Goal: Task Accomplishment & Management: Manage account settings

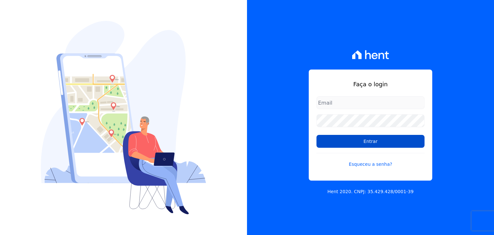
type input "guilherme.farias@priori.com.vc"
click at [341, 144] on input "Entrar" at bounding box center [370, 141] width 108 height 13
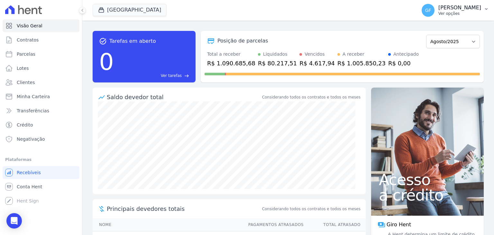
click at [453, 9] on p "[PERSON_NAME]" at bounding box center [459, 8] width 43 height 6
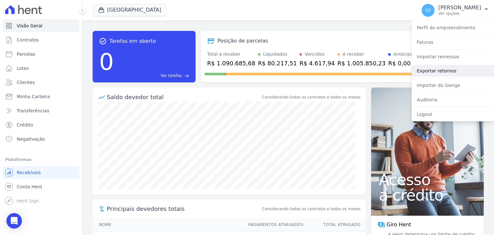
click at [445, 72] on link "Exportar retornos" at bounding box center [452, 71] width 82 height 12
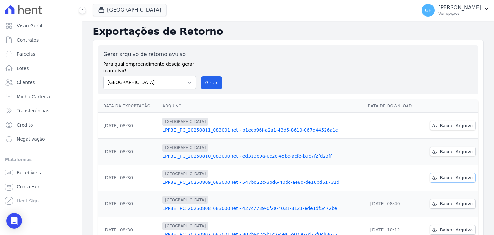
click at [451, 178] on span "Baixar Arquivo" at bounding box center [455, 177] width 33 height 6
click at [447, 9] on p "[PERSON_NAME]" at bounding box center [459, 8] width 43 height 6
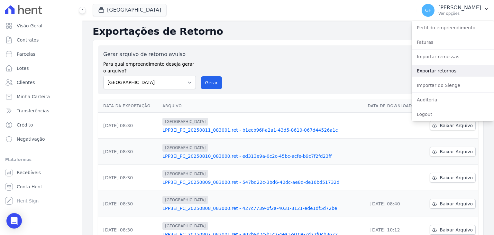
click at [435, 71] on link "Exportar retornos" at bounding box center [452, 71] width 82 height 12
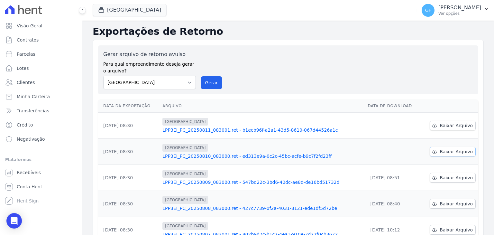
click at [444, 155] on link "Baixar Arquivo" at bounding box center [452, 152] width 46 height 10
click at [441, 123] on span "Baixar Arquivo" at bounding box center [455, 125] width 33 height 6
click at [469, 12] on p "Ver opções" at bounding box center [459, 13] width 43 height 5
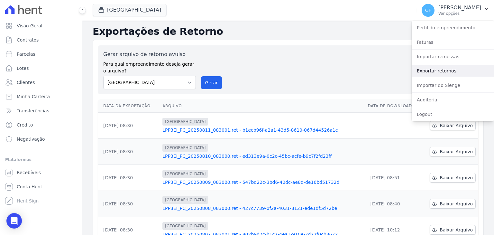
click at [417, 70] on link "Exportar retornos" at bounding box center [452, 71] width 82 height 12
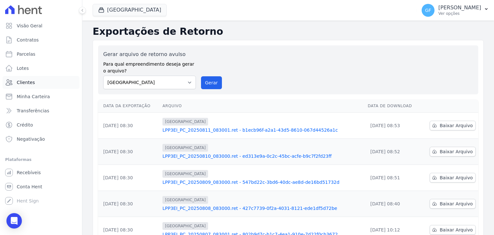
click at [24, 84] on span "Clientes" at bounding box center [26, 82] width 18 height 6
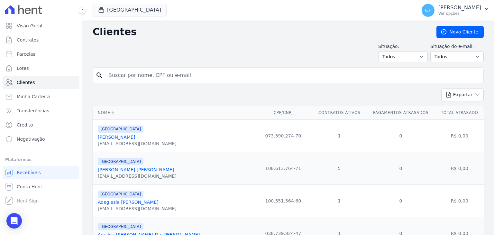
click at [140, 76] on input "search" at bounding box center [292, 75] width 376 height 13
type input "sybelle"
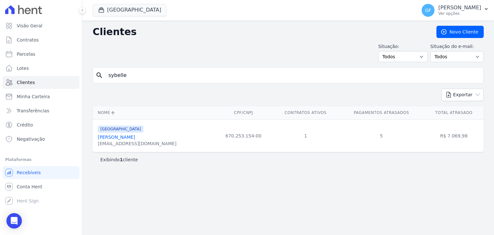
click at [127, 135] on link "[PERSON_NAME]" at bounding box center [116, 136] width 37 height 5
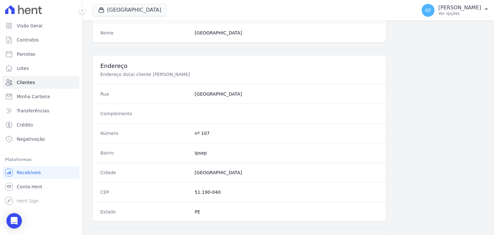
scroll to position [354, 0]
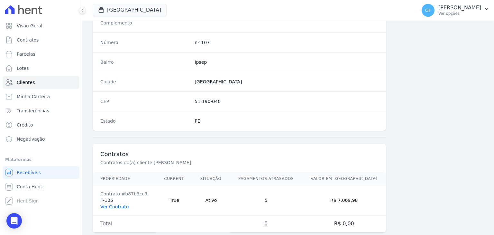
click at [116, 205] on link "Ver Contrato" at bounding box center [114, 206] width 28 height 5
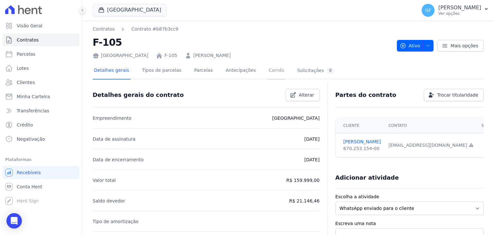
click at [267, 72] on link "Carnês" at bounding box center [276, 70] width 18 height 17
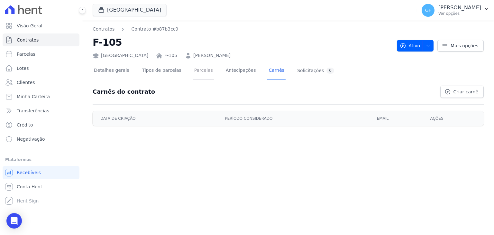
click at [193, 71] on link "Parcelas" at bounding box center [203, 70] width 21 height 17
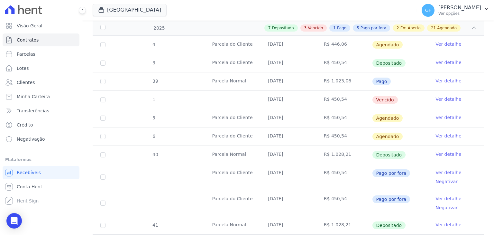
scroll to position [161, 0]
drag, startPoint x: 262, startPoint y: 98, endPoint x: 414, endPoint y: 103, distance: 151.5
click at [414, 103] on tr "1 [DATE] R$ 450,54 [GEOGRAPHIC_DATA] Ver detalhe" at bounding box center [288, 99] width 391 height 18
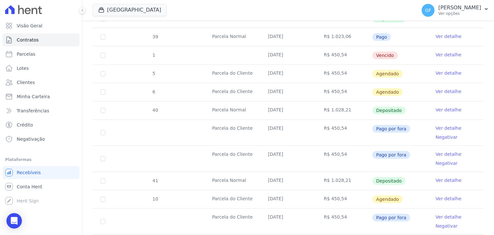
scroll to position [193, 0]
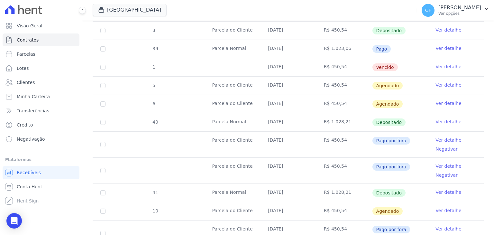
drag, startPoint x: 264, startPoint y: 64, endPoint x: 402, endPoint y: 121, distance: 150.3
drag, startPoint x: 266, startPoint y: 50, endPoint x: 391, endPoint y: 50, distance: 125.4
click at [391, 50] on tr "39 [GEOGRAPHIC_DATA] [DATE] R$ 1.023,06 Pago Ver detalhe" at bounding box center [288, 49] width 391 height 18
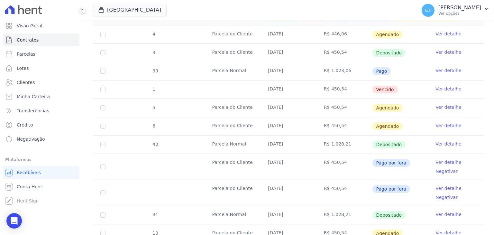
scroll to position [129, 0]
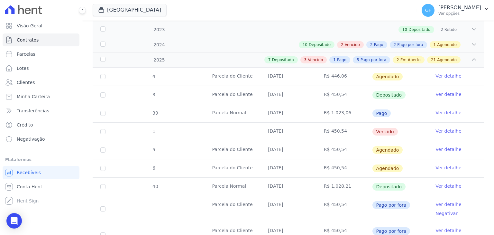
click at [265, 89] on td "[DATE]" at bounding box center [288, 95] width 56 height 18
drag, startPoint x: 254, startPoint y: 77, endPoint x: 391, endPoint y: 104, distance: 139.4
click at [302, 136] on td "[DATE]" at bounding box center [288, 131] width 56 height 18
click at [449, 126] on td "Ver detalhe" at bounding box center [456, 131] width 56 height 18
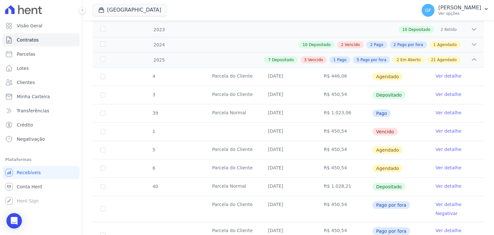
click at [448, 128] on link "Ver detalhe" at bounding box center [448, 131] width 26 height 6
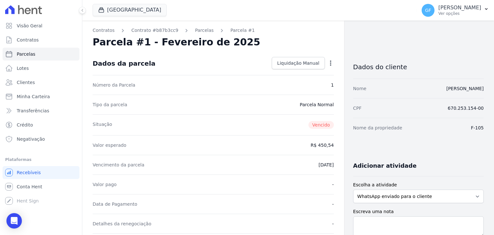
click at [328, 62] on icon "button" at bounding box center [330, 63] width 6 height 6
click at [206, 66] on div "Dados da parcela Liquidação Manual Liquidação Manual Data de Pagamento [DATE] […" at bounding box center [213, 63] width 241 height 23
click at [195, 32] on link "Parcelas" at bounding box center [204, 30] width 19 height 7
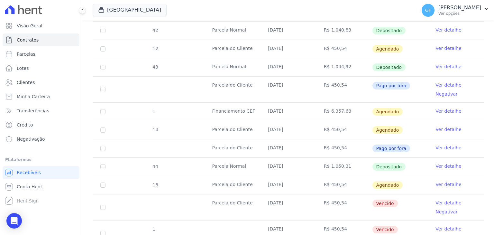
scroll to position [450, 0]
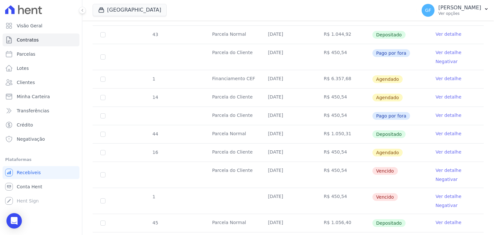
drag, startPoint x: 265, startPoint y: 168, endPoint x: 403, endPoint y: 169, distance: 138.2
click at [403, 169] on tr "Parcela do Cliente [DATE] R$ 450,54 [GEOGRAPHIC_DATA] Ver detalhe Negativar" at bounding box center [288, 174] width 391 height 26
click at [402, 176] on td "Vencido" at bounding box center [400, 175] width 56 height 26
click at [440, 169] on link "Ver detalhe" at bounding box center [448, 170] width 26 height 6
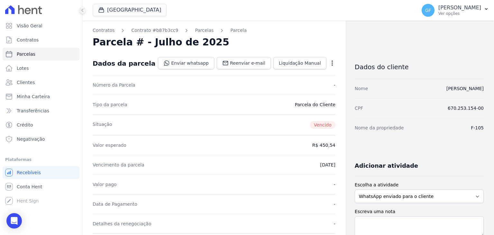
click at [293, 69] on div "Enviar whatsapp Registrar envio de WhatsApp Caso o envio da mensagem via WhatsA…" at bounding box center [246, 63] width 177 height 13
click at [293, 66] on span "Liquidação Manual" at bounding box center [300, 63] width 42 height 6
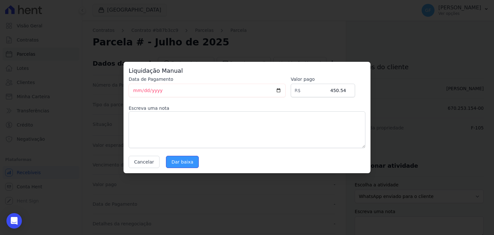
click at [174, 163] on input "Dar baixa" at bounding box center [182, 162] width 33 height 12
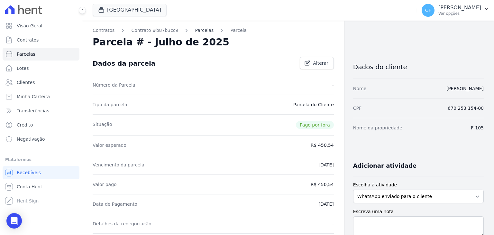
click at [197, 29] on link "Parcelas" at bounding box center [204, 30] width 19 height 7
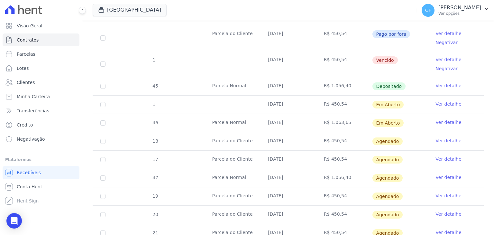
scroll to position [546, 0]
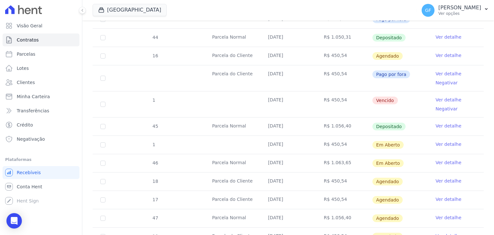
click at [435, 96] on link "Ver detalhe" at bounding box center [448, 99] width 26 height 6
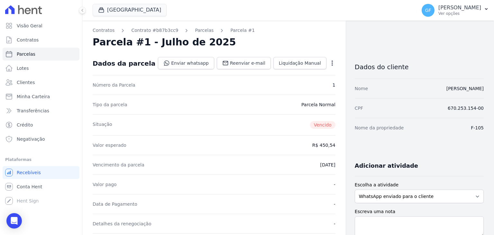
click at [326, 59] on div "Open options Alterar Cancelar Cobrança Cancelar boleto Você está prestes a canc…" at bounding box center [330, 63] width 9 height 11
click at [329, 61] on icon "button" at bounding box center [332, 63] width 6 height 6
click at [302, 84] on link "Cancelar Cobrança" at bounding box center [304, 83] width 57 height 12
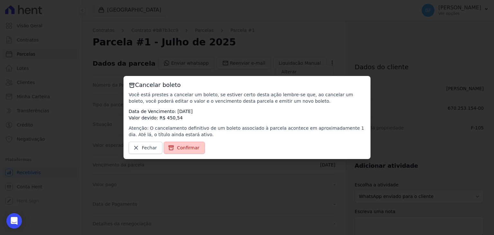
click at [173, 149] on link "Confirmar" at bounding box center [184, 147] width 41 height 12
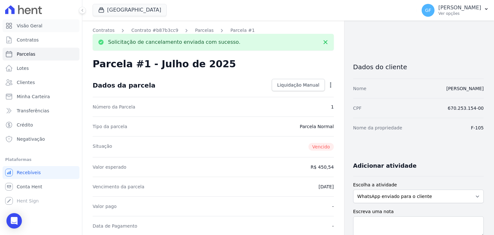
click at [8, 26] on icon at bounding box center [9, 26] width 8 height 8
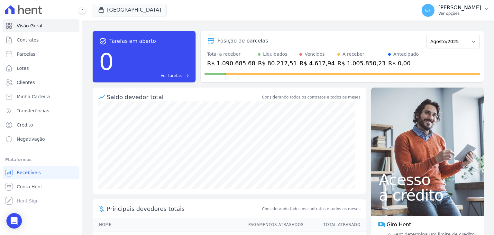
click at [455, 5] on p "[PERSON_NAME]" at bounding box center [459, 8] width 43 height 6
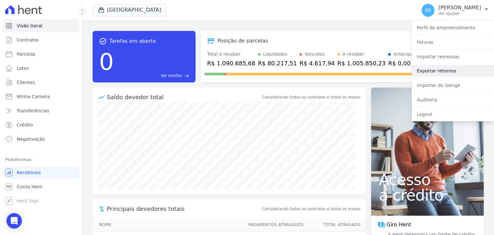
click at [442, 68] on link "Exportar retornos" at bounding box center [452, 71] width 82 height 12
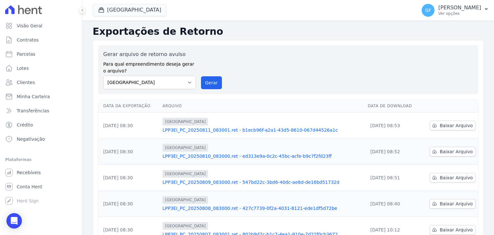
click at [226, 182] on link "LPP3EI_PC_20250809_083000.ret - 547bd22c-3bd6-40dc-ae8d-de16bd51732d" at bounding box center [262, 182] width 200 height 6
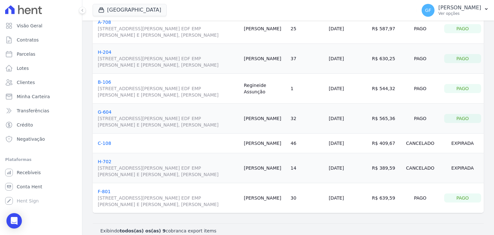
scroll to position [121, 0]
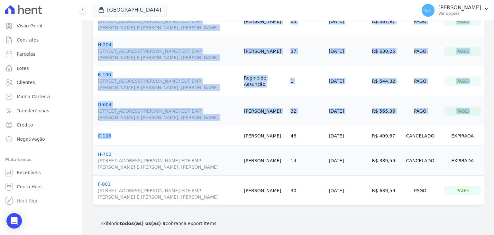
drag, startPoint x: 244, startPoint y: 138, endPoint x: 493, endPoint y: 165, distance: 250.3
click at [493, 165] on main "Title <span class="translation_missing" title="translation missing: pt-BR.integ…" at bounding box center [287, 128] width 411 height 214
click at [459, 153] on td "Expirada" at bounding box center [462, 161] width 42 height 30
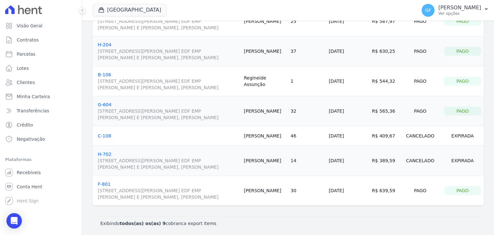
drag, startPoint x: 247, startPoint y: 138, endPoint x: 478, endPoint y: 158, distance: 232.4
click at [478, 158] on tbody "G-505 Avenida Engenheiro Domingos Ferreira, 2589, SALA 202 EDF EMP ALEXANDRE CA…" at bounding box center [288, 76] width 391 height 259
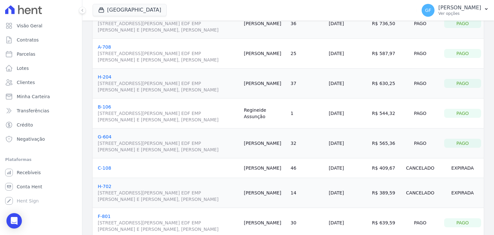
scroll to position [57, 0]
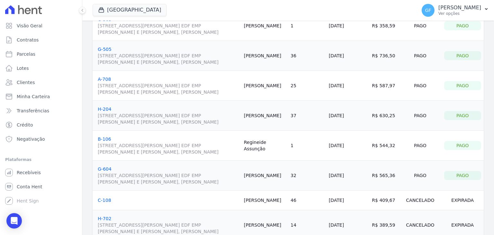
drag, startPoint x: 249, startPoint y: 141, endPoint x: 272, endPoint y: 148, distance: 23.7
click at [272, 148] on td "Regineide Assunção" at bounding box center [264, 146] width 47 height 30
copy td "Regineide Assunção"
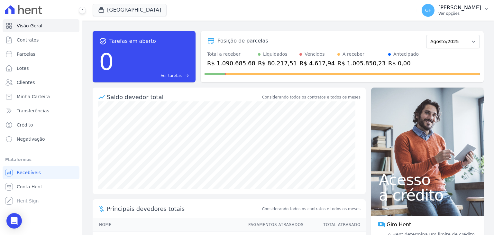
click at [468, 14] on p "Ver opções" at bounding box center [459, 13] width 43 height 5
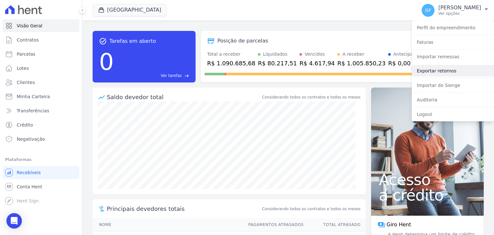
click at [422, 71] on link "Exportar retornos" at bounding box center [452, 71] width 82 height 12
